Goal: Task Accomplishment & Management: Complete application form

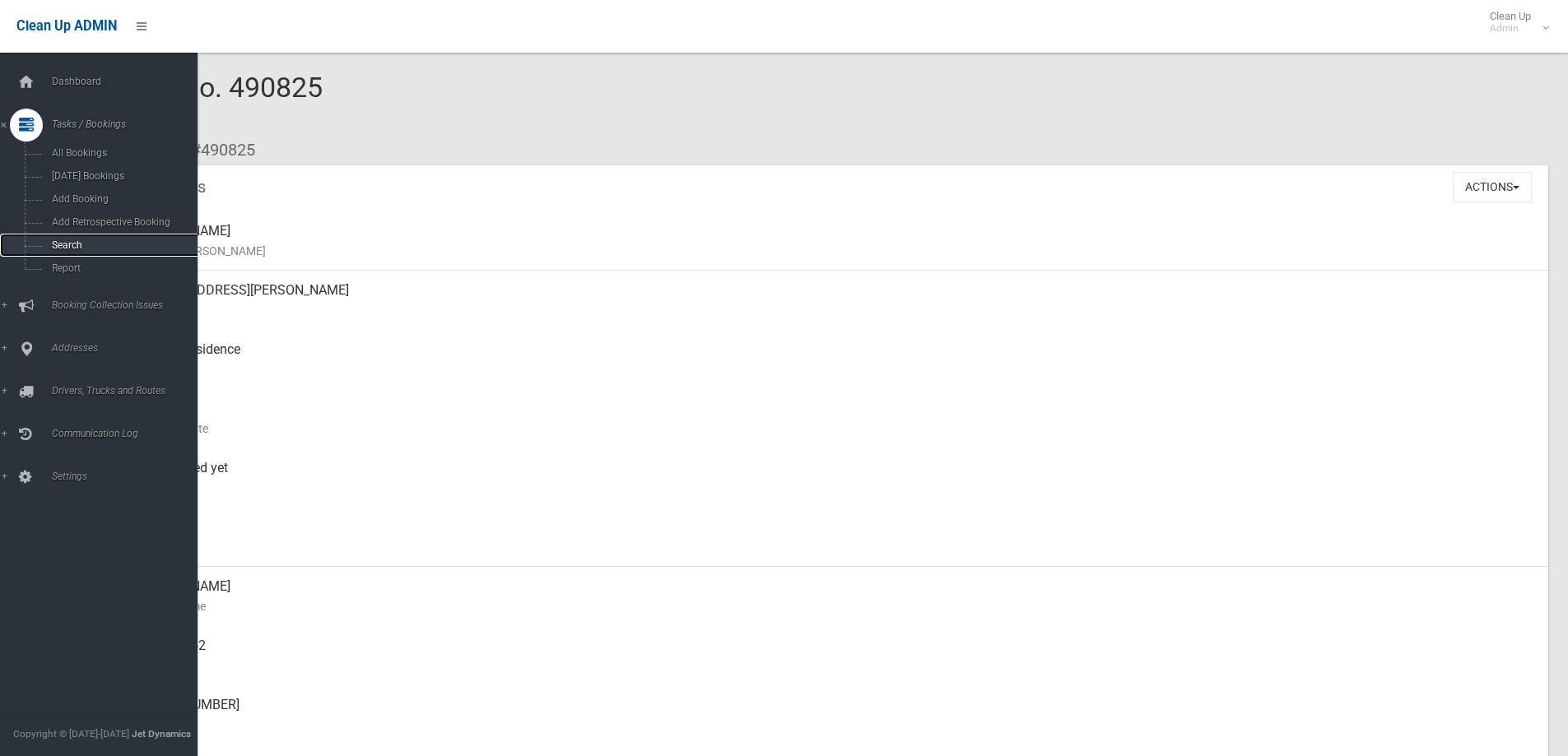
click at [61, 242] on span "Search" at bounding box center [121, 245] width 149 height 12
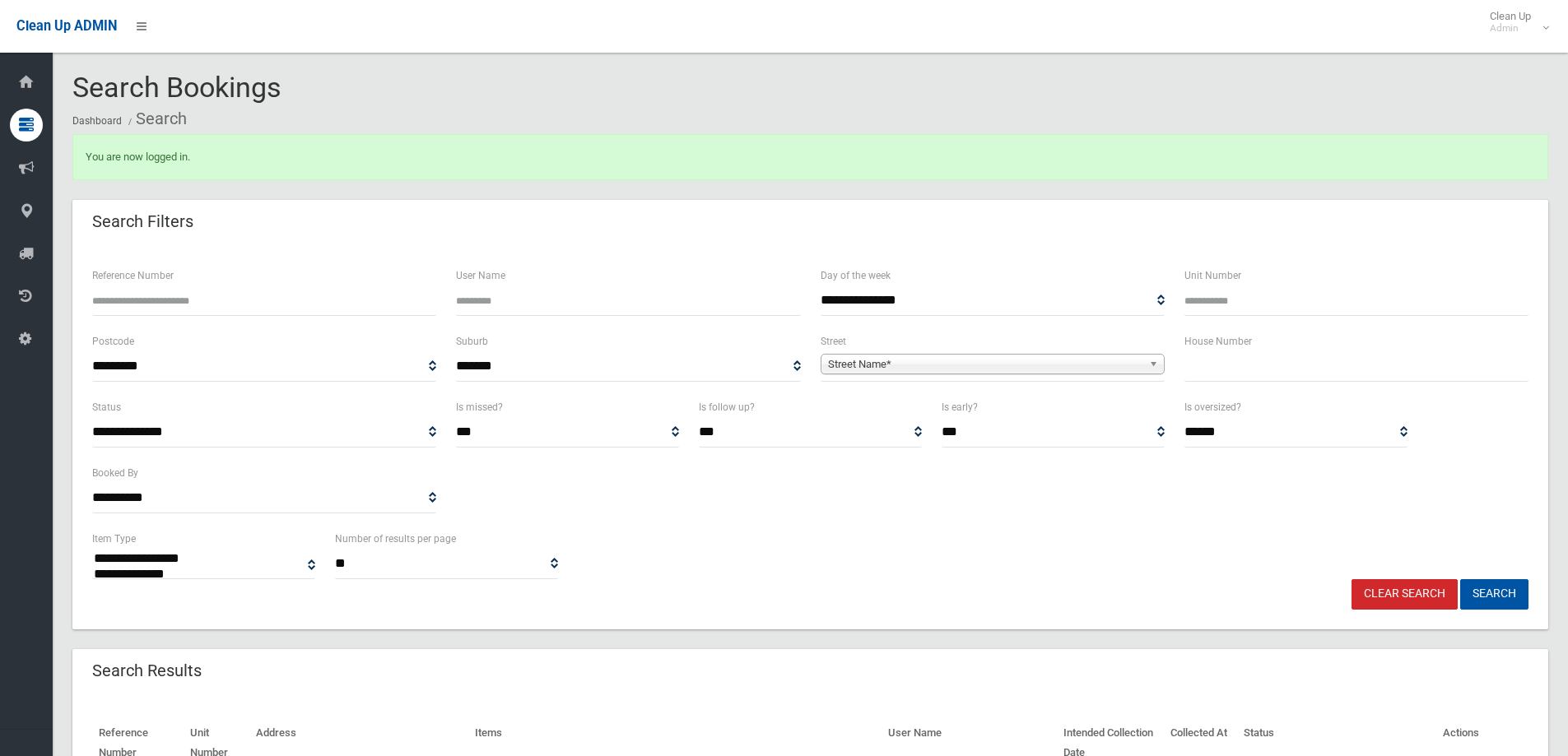
select select
click at [1242, 372] on input "text" at bounding box center [1357, 366] width 344 height 30
type input "*"
click at [1149, 361] on b at bounding box center [1156, 364] width 15 height 19
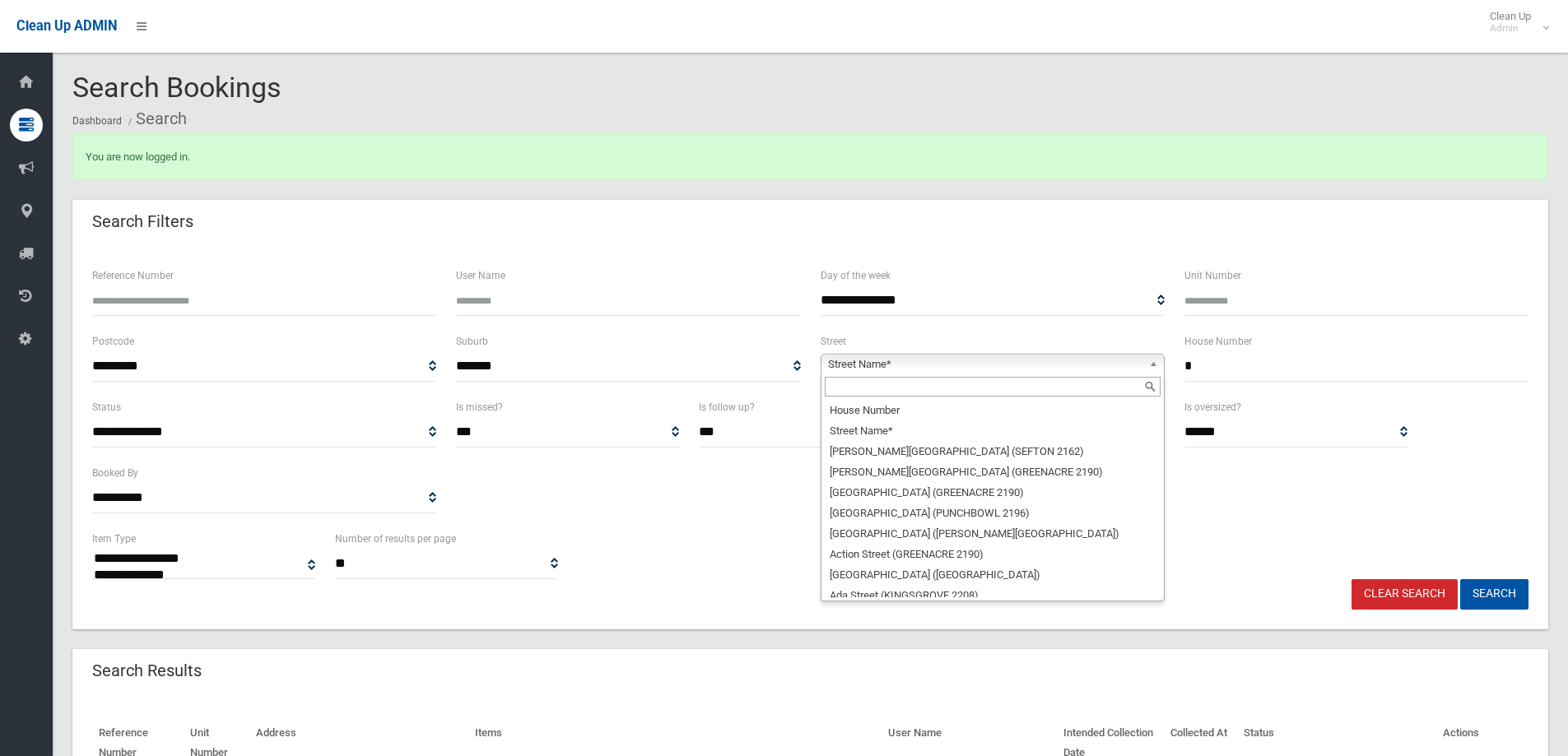
click at [1038, 389] on input "text" at bounding box center [992, 386] width 336 height 20
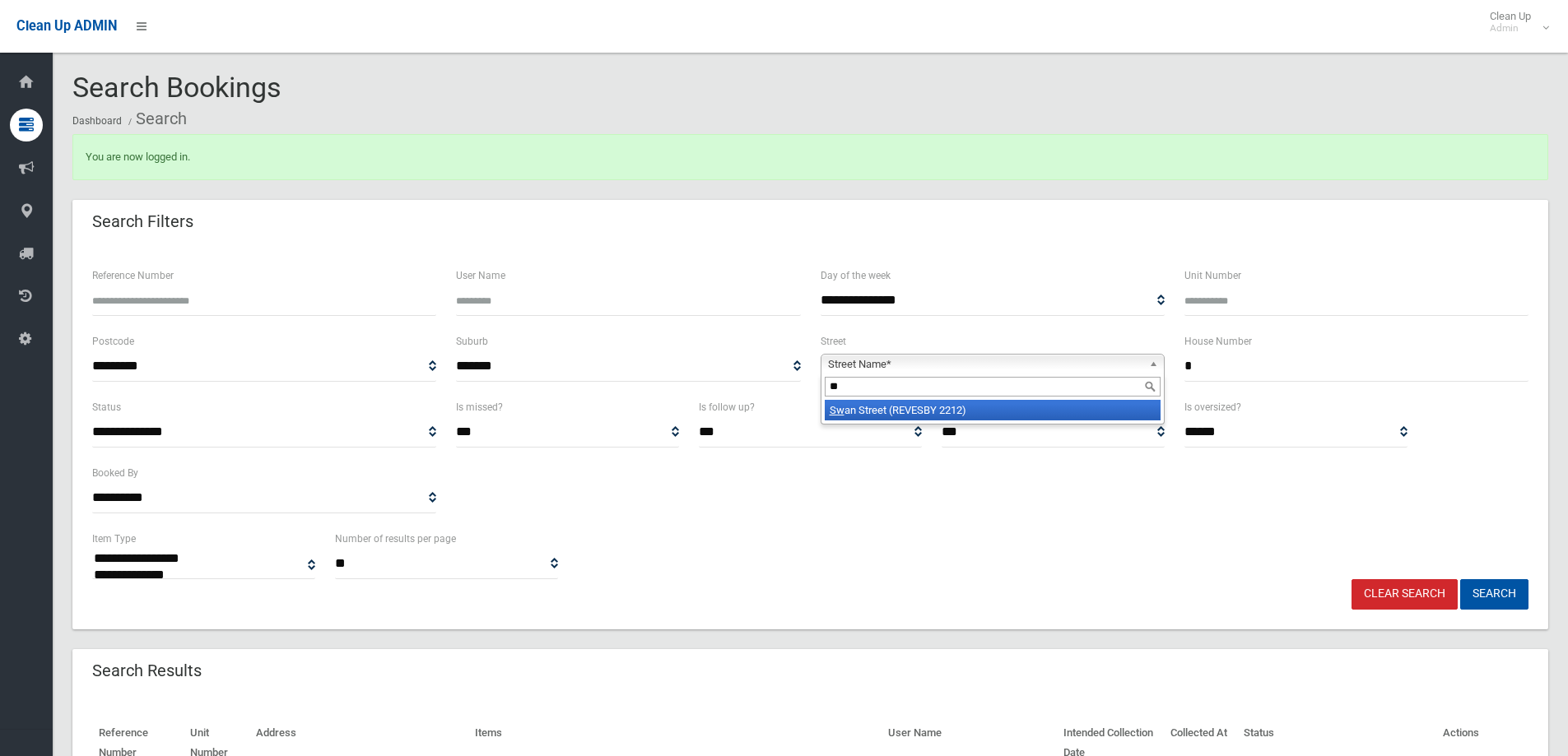
type input "**"
click at [966, 403] on li "Sw an Street (REVESBY 2212)" at bounding box center [992, 410] width 336 height 21
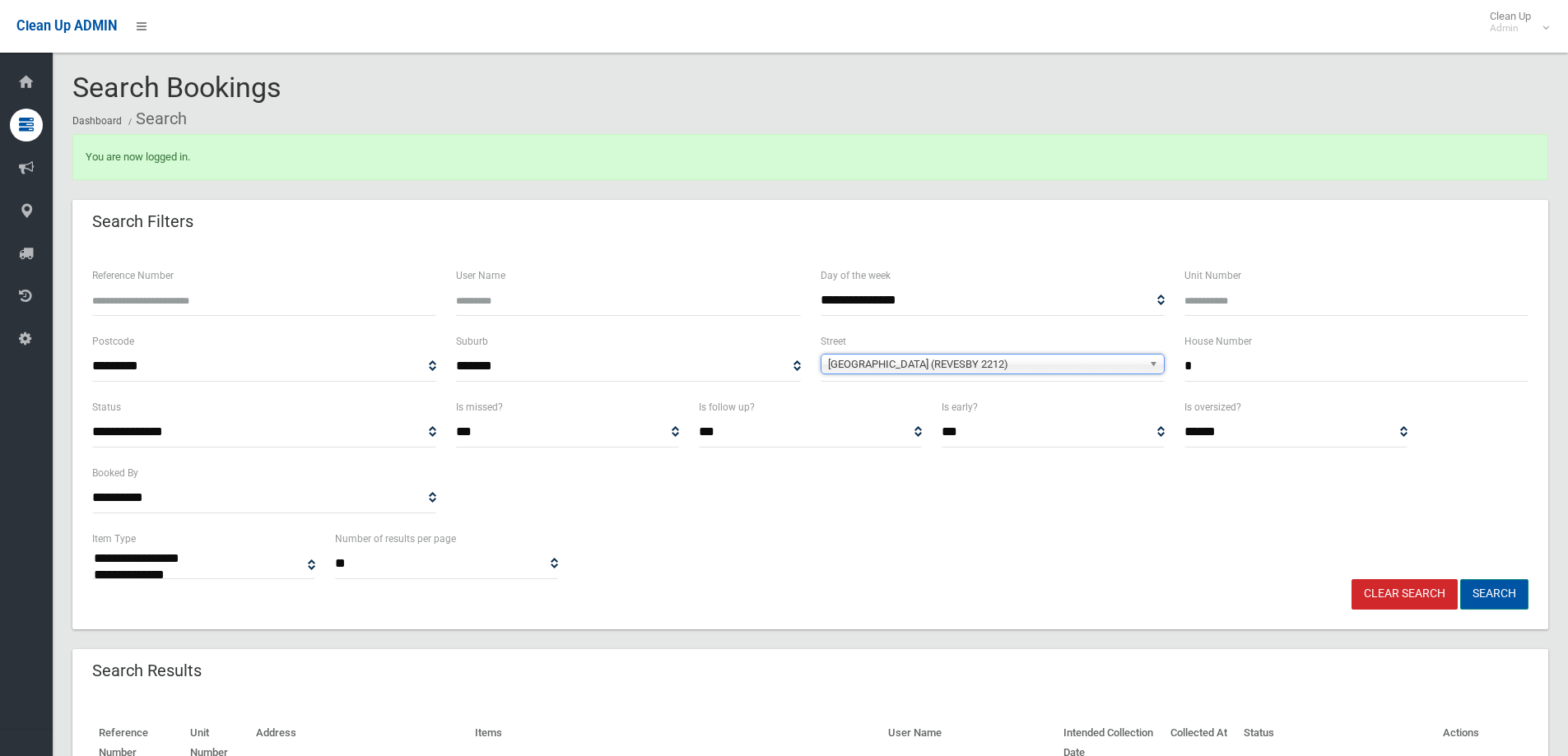
click at [1478, 591] on button "Search" at bounding box center [1495, 594] width 68 height 30
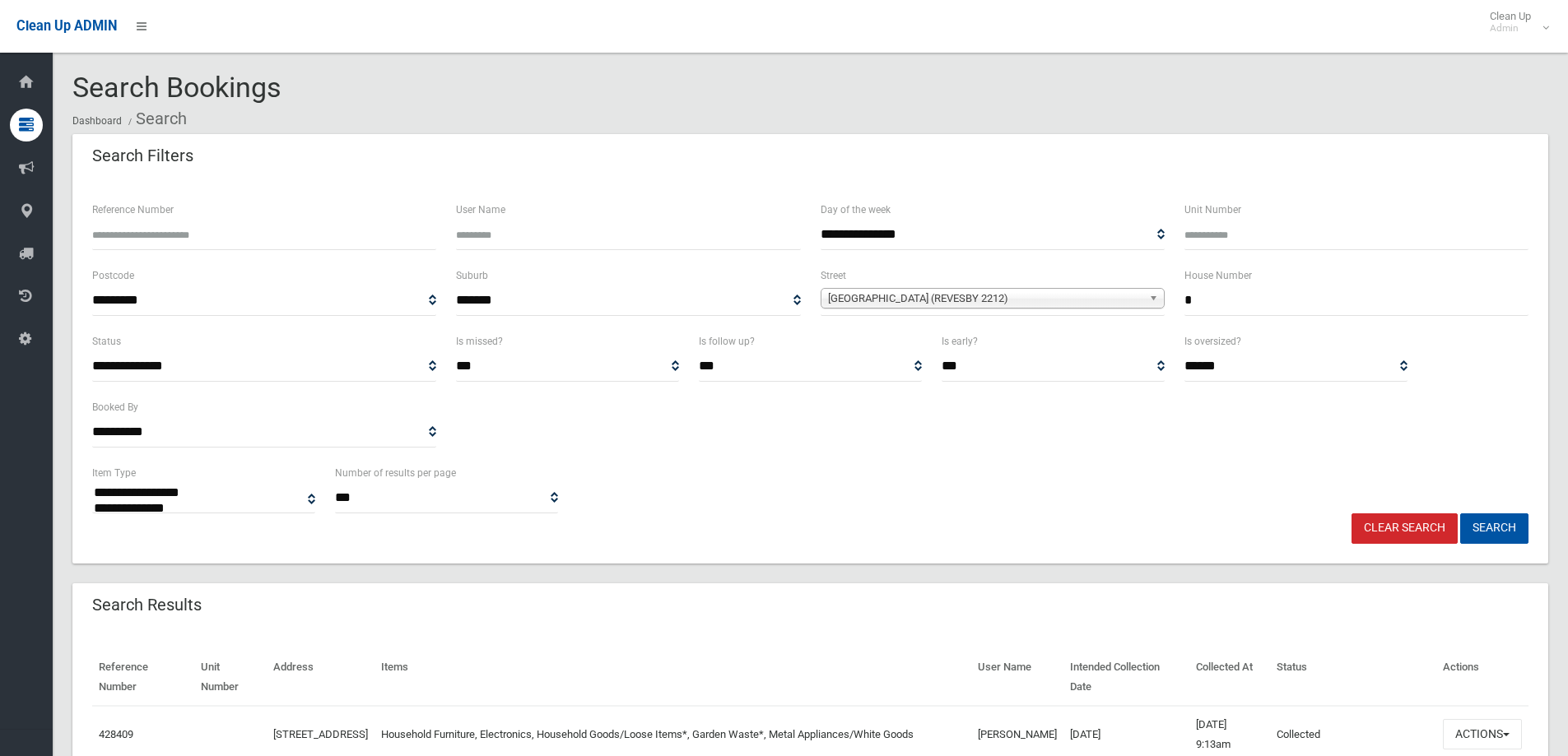
select select
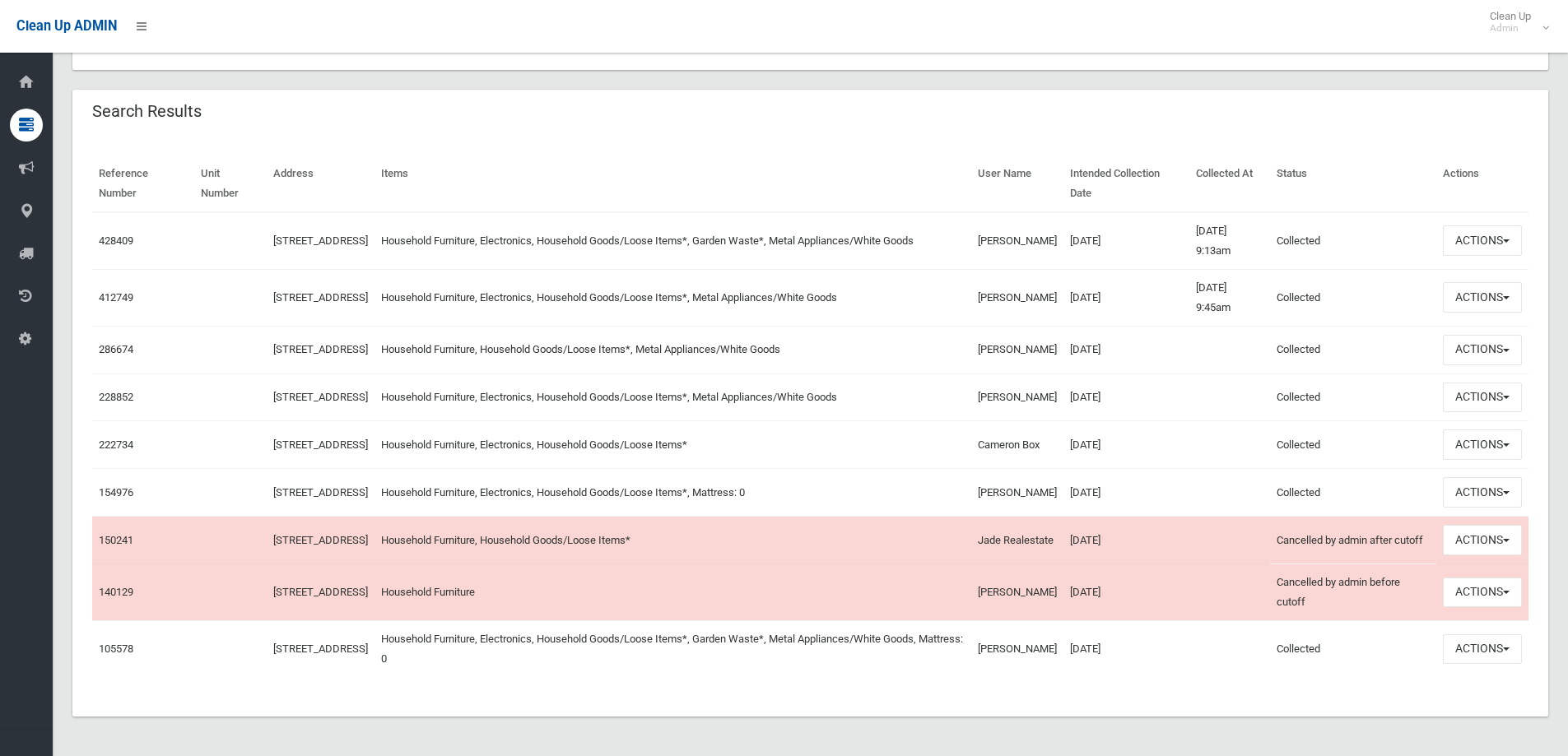
scroll to position [522, 0]
click at [1512, 226] on button "Actions" at bounding box center [1482, 241] width 79 height 30
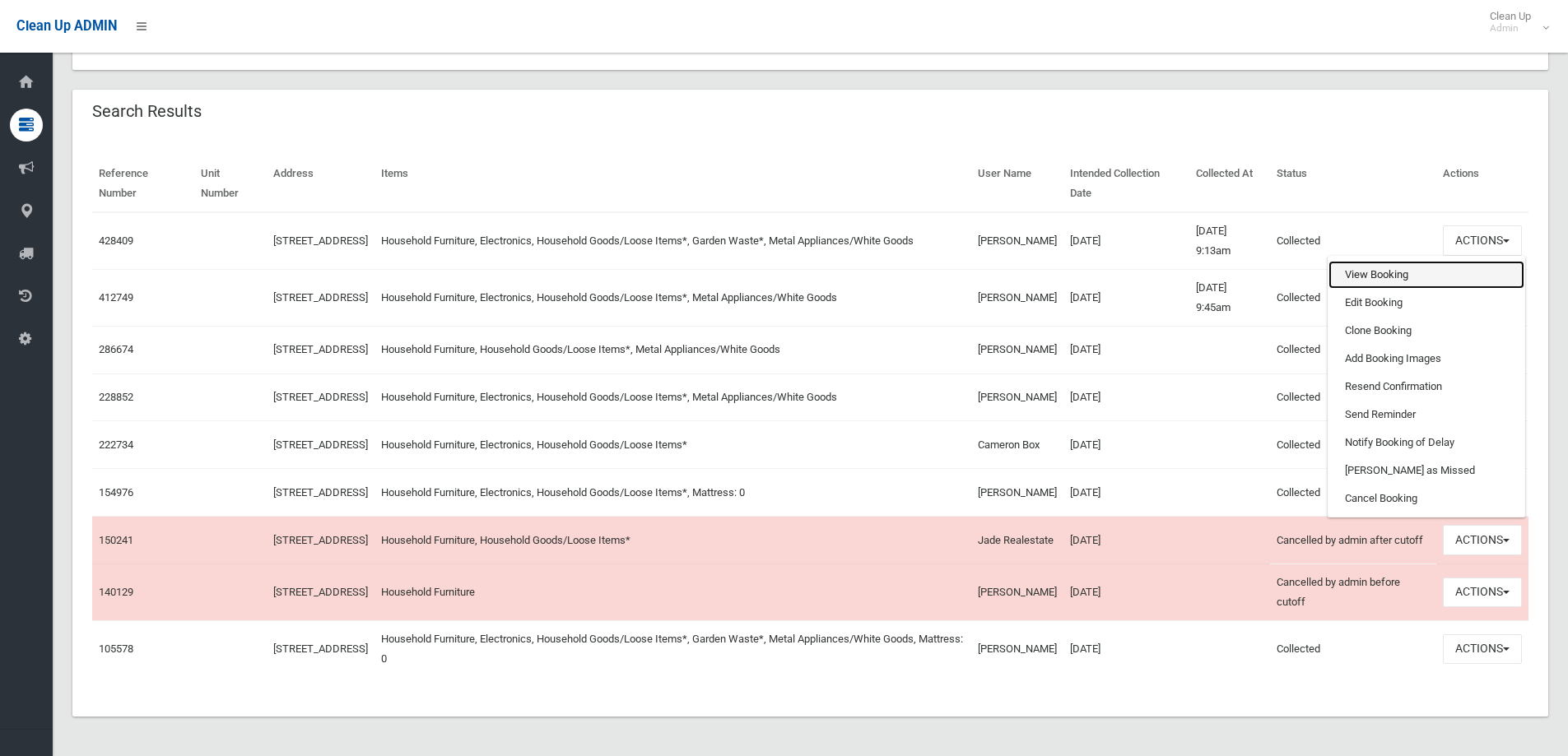
click at [1395, 261] on link "View Booking" at bounding box center [1426, 275] width 196 height 28
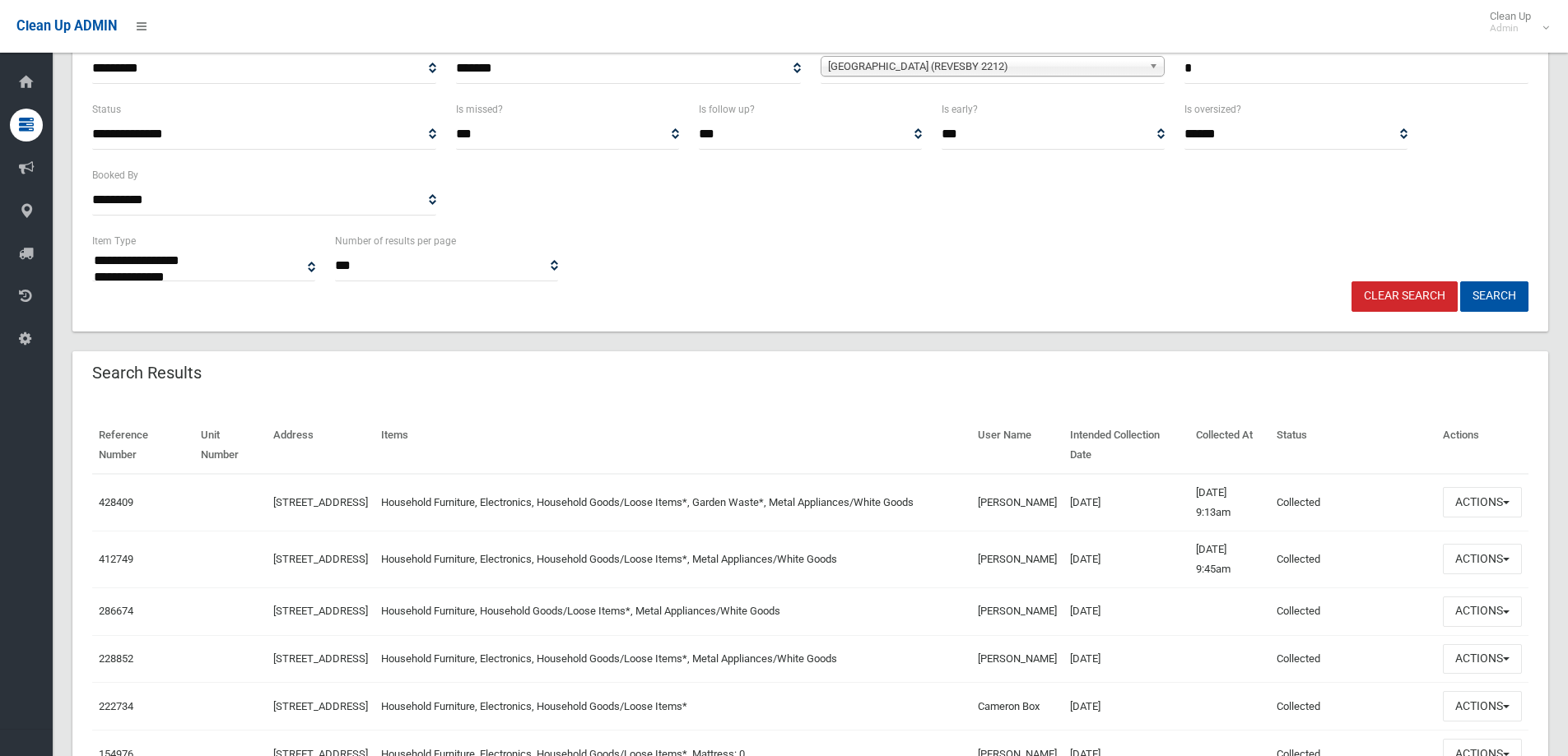
scroll to position [231, 0]
click at [1504, 502] on button "Actions" at bounding box center [1482, 504] width 79 height 30
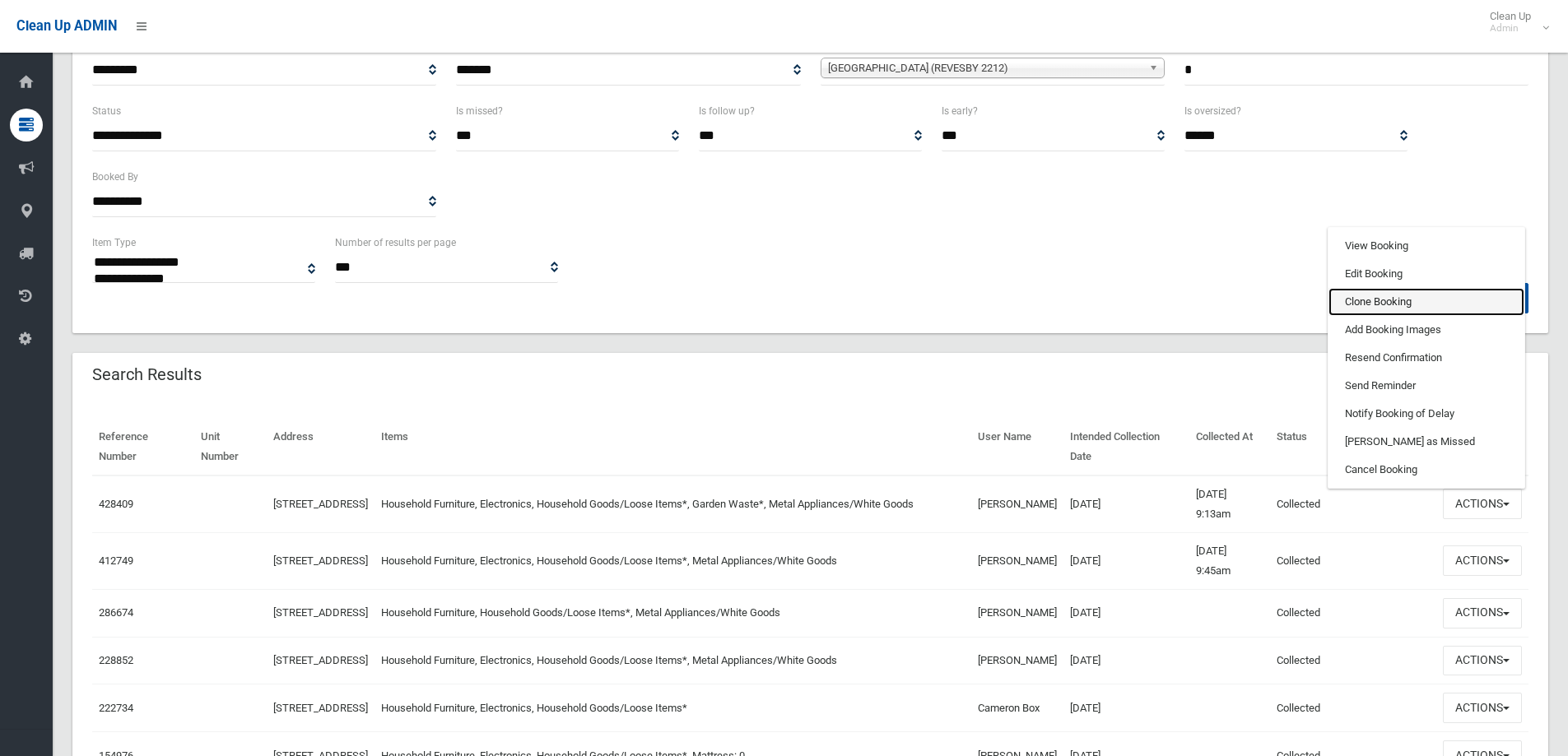
click at [1399, 300] on link "Clone Booking" at bounding box center [1426, 302] width 196 height 28
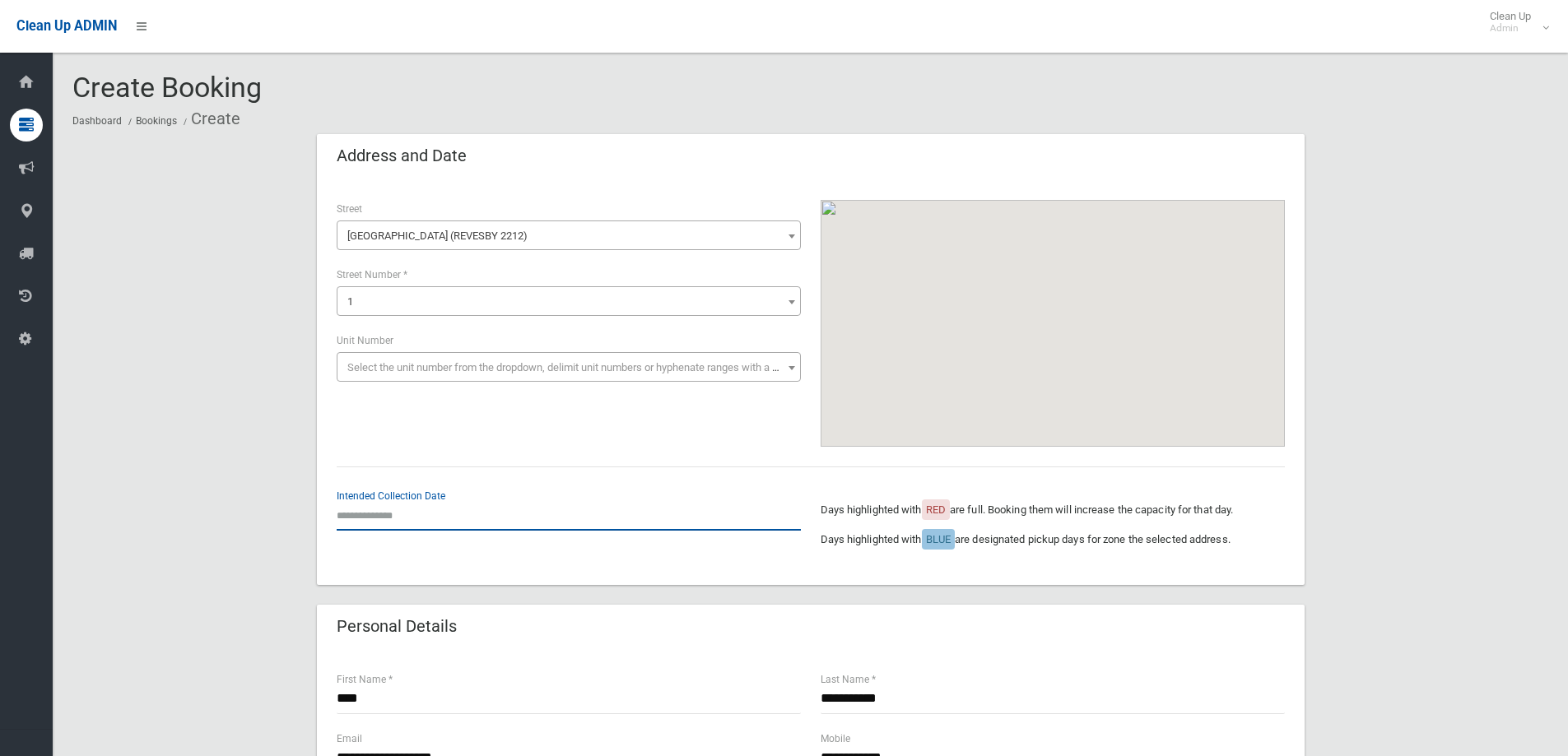
click at [388, 517] on input "text" at bounding box center [568, 515] width 465 height 30
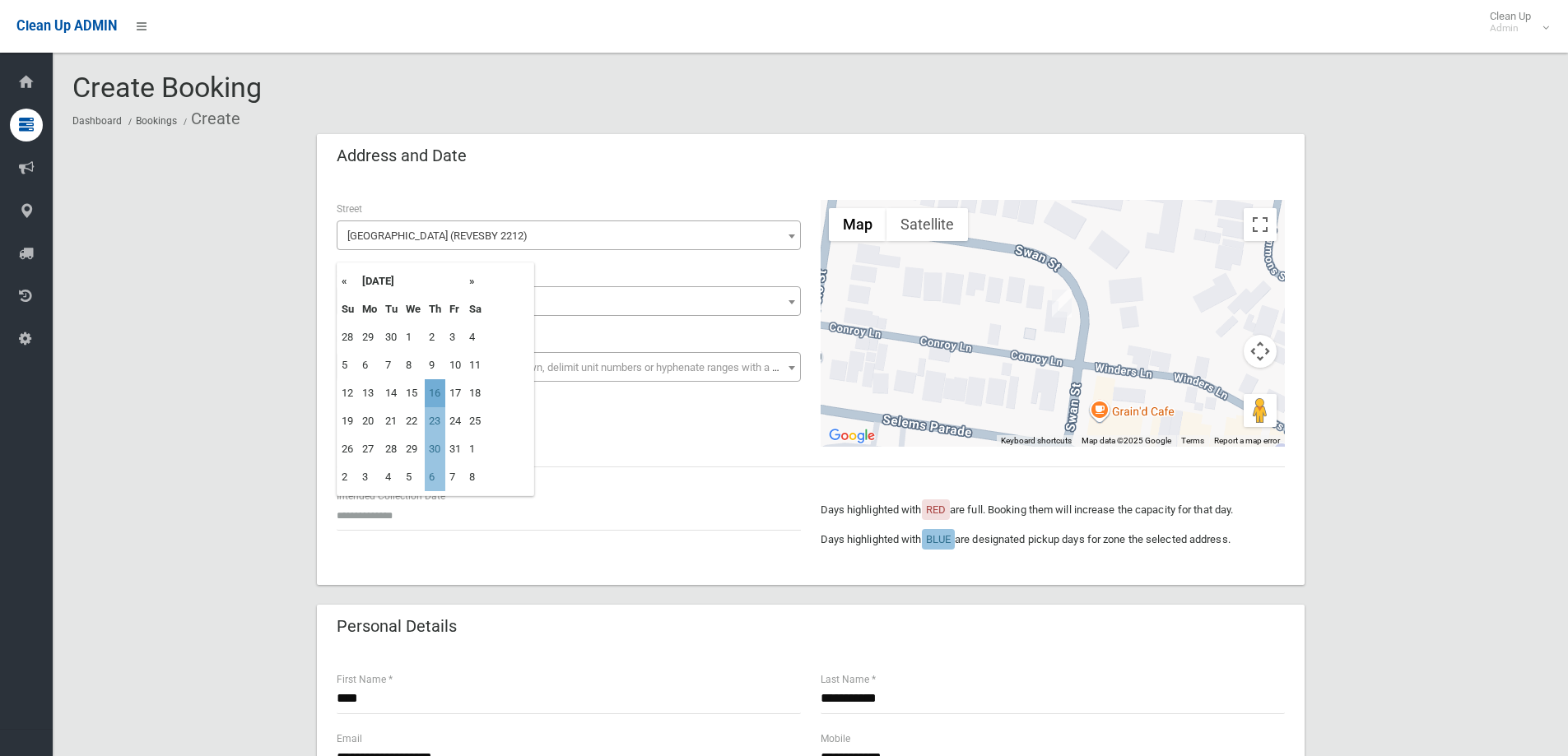
click at [438, 392] on td "16" at bounding box center [434, 393] width 21 height 28
type input "**********"
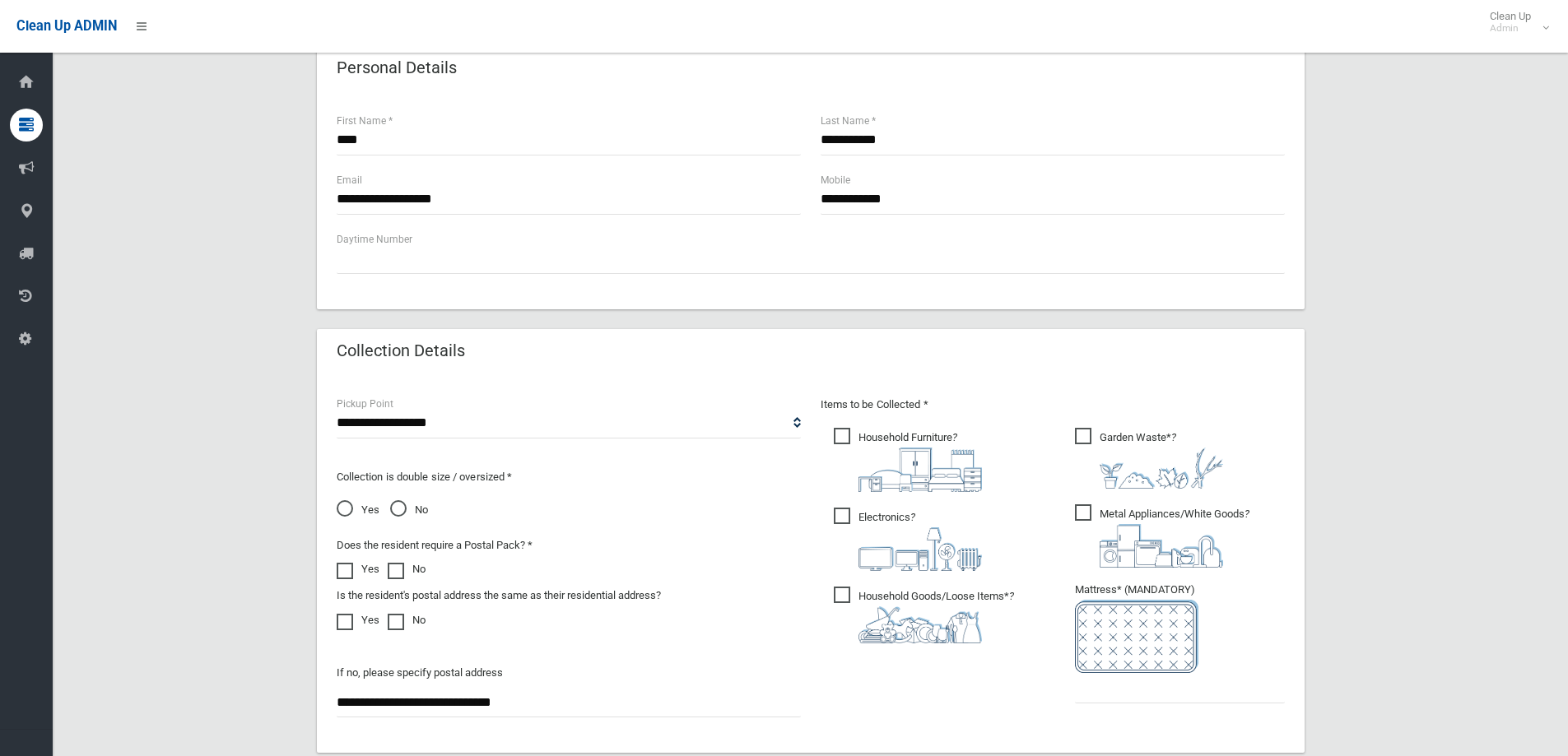
scroll to position [569, 0]
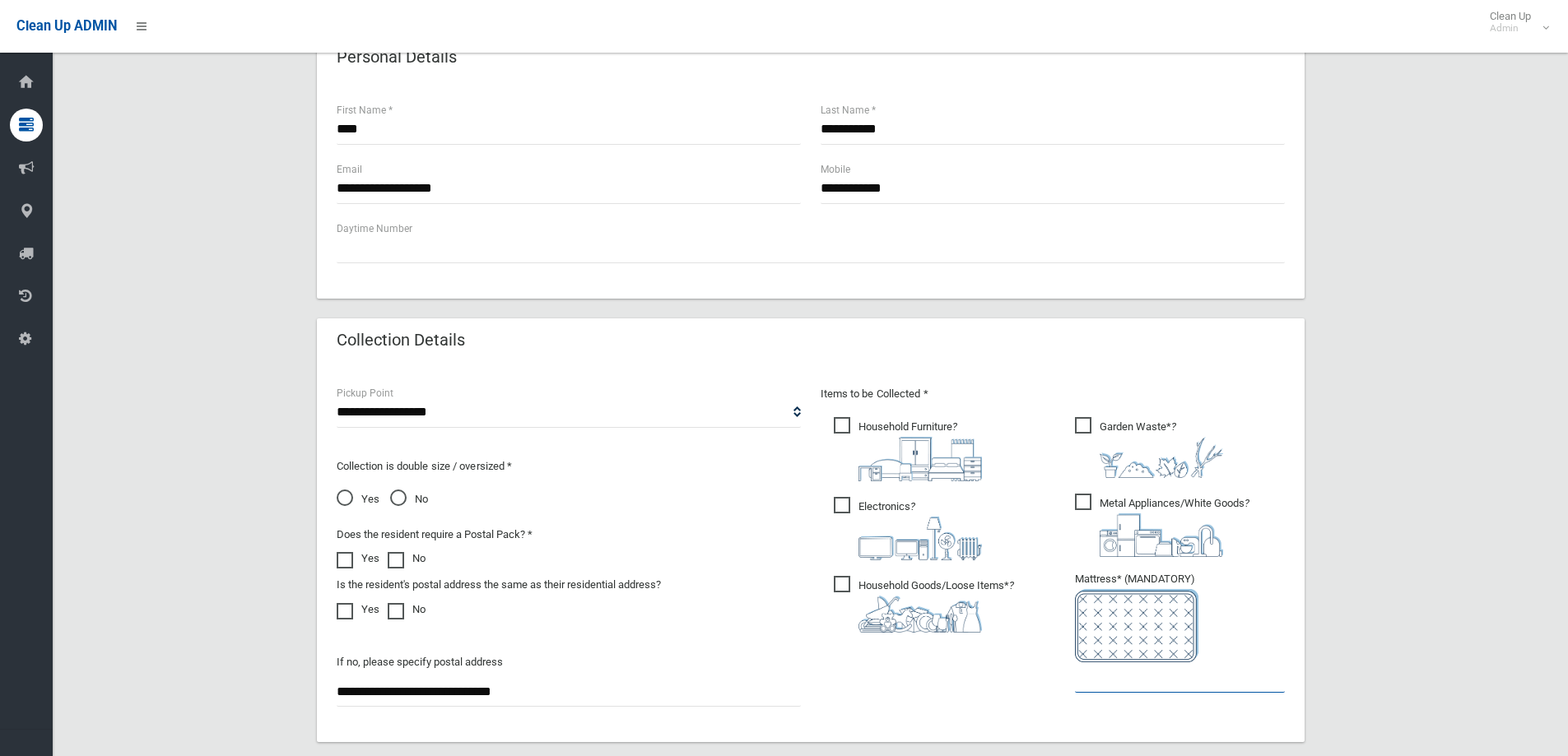
click at [1087, 682] on input "text" at bounding box center [1180, 677] width 210 height 30
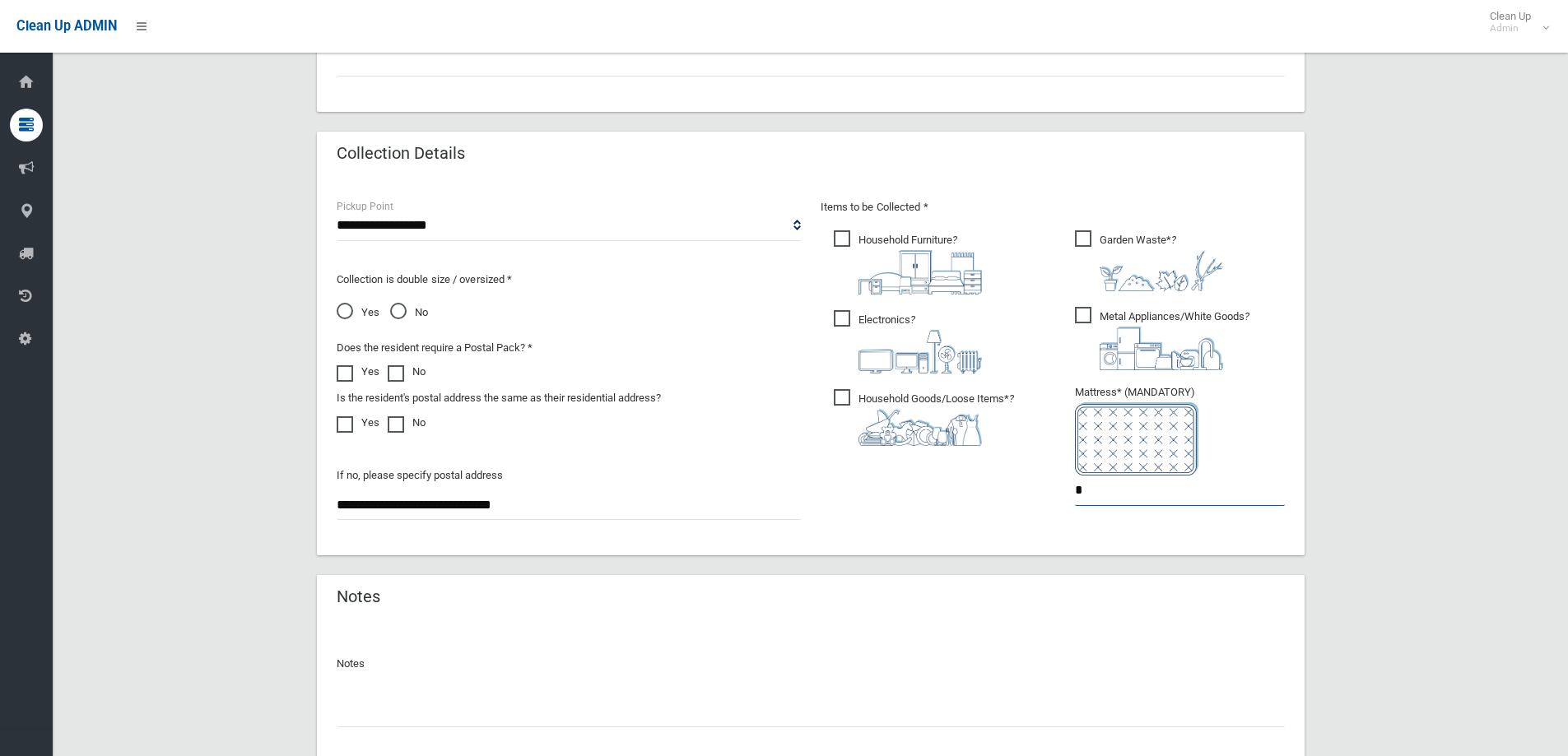
scroll to position [872, 0]
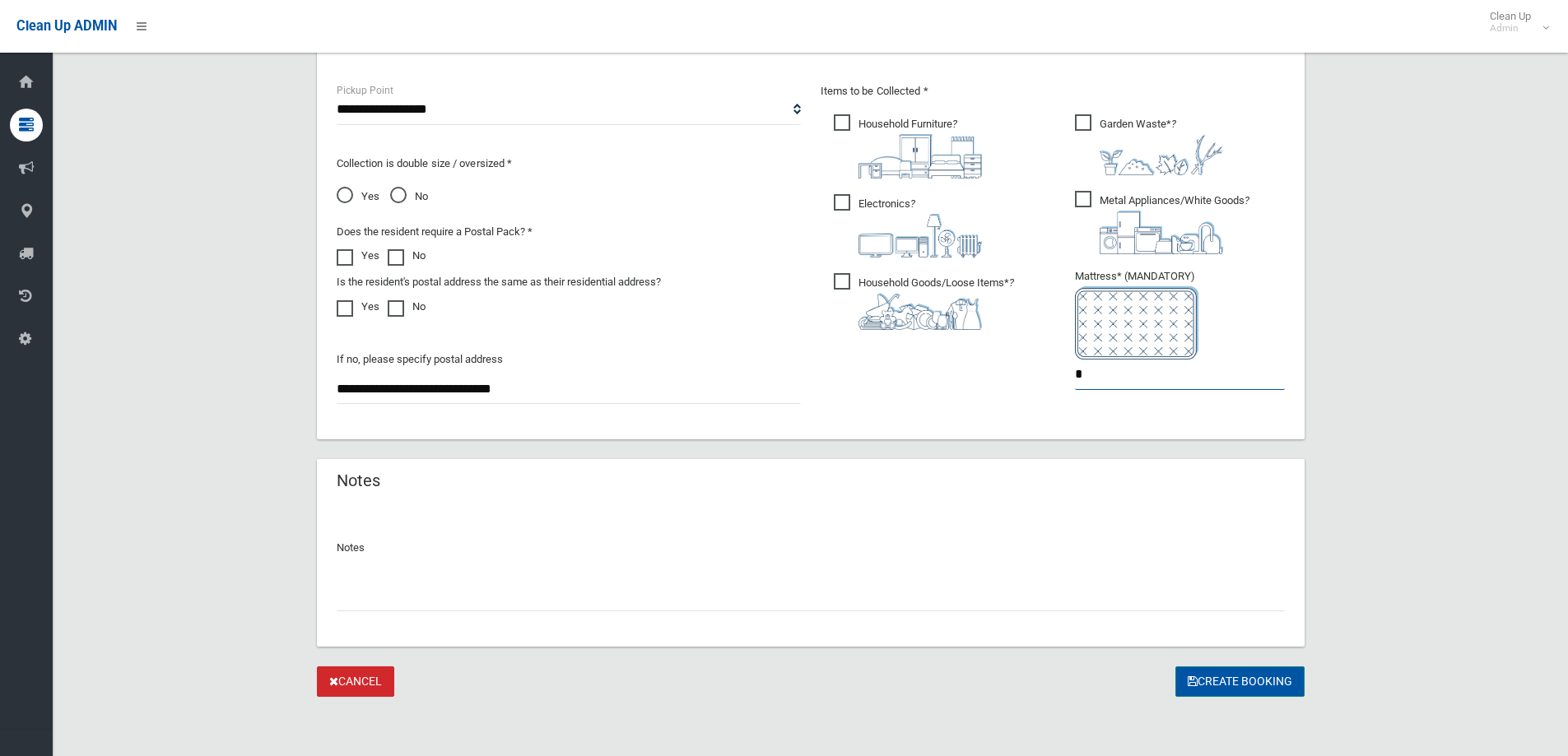
type input "*"
click at [1232, 684] on button "Create Booking" at bounding box center [1240, 682] width 129 height 30
